Goal: Task Accomplishment & Management: Manage account settings

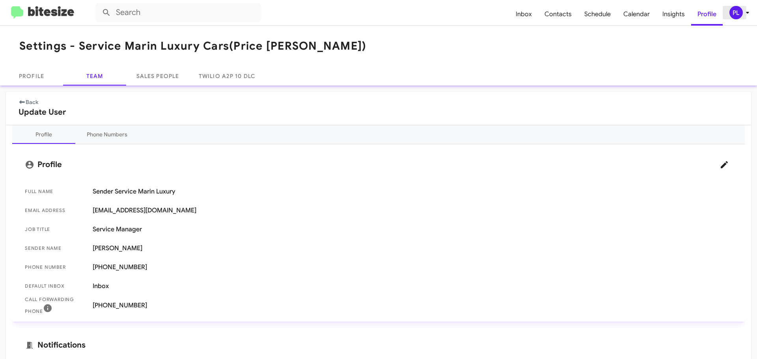
click at [749, 11] on icon at bounding box center [747, 12] width 9 height 9
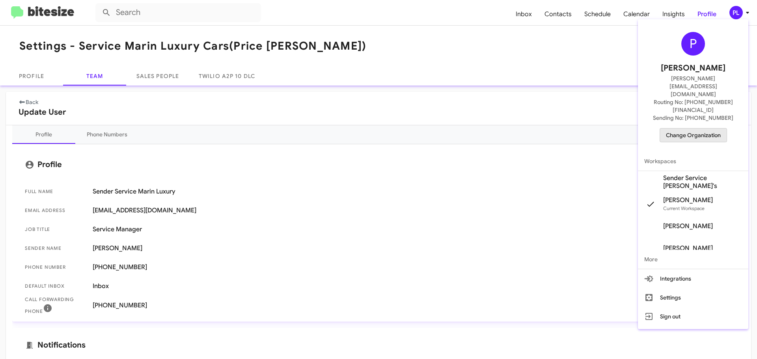
click at [710, 129] on span "Change Organization" at bounding box center [693, 135] width 55 height 13
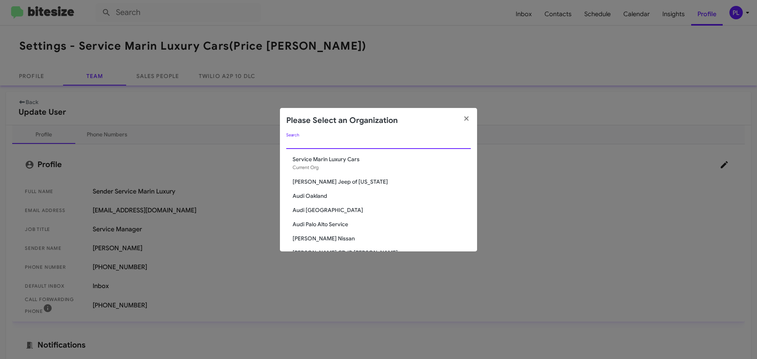
click at [352, 141] on input "Search" at bounding box center [378, 143] width 185 height 6
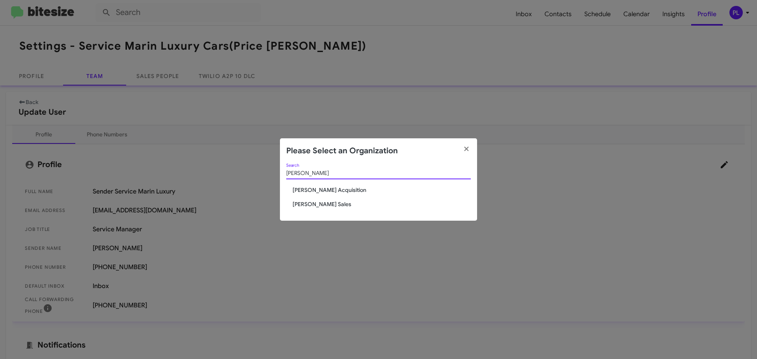
type input "[PERSON_NAME]"
click at [309, 203] on span "[PERSON_NAME] Sales" at bounding box center [382, 204] width 178 height 8
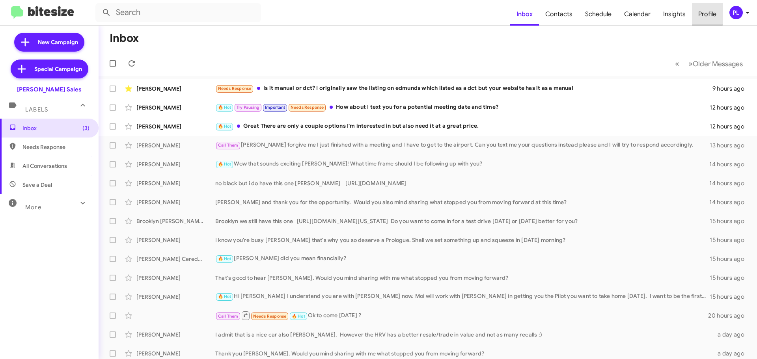
click at [705, 12] on span "Profile" at bounding box center [707, 14] width 31 height 23
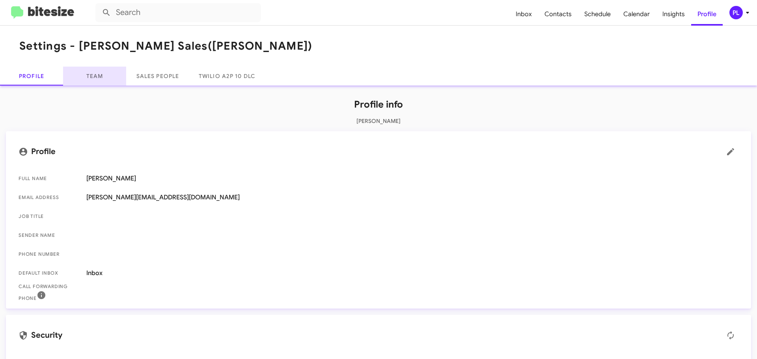
click at [103, 76] on link "Team" at bounding box center [94, 76] width 63 height 19
